Goal: Register for event/course

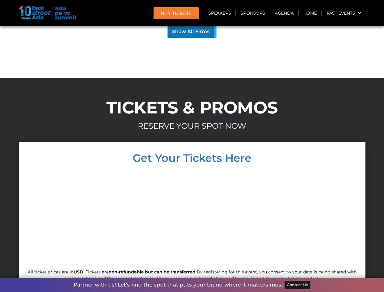
scroll to position [5836, 0]
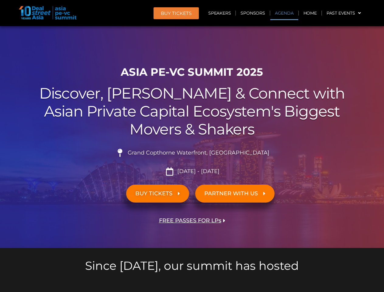
scroll to position [344, 0]
